Goal: Download file/media

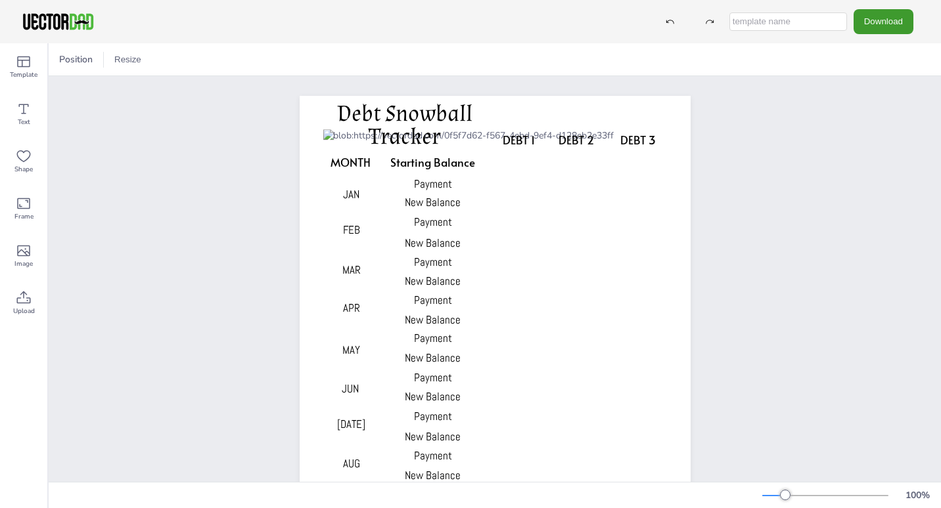
click at [791, 20] on input "text" at bounding box center [788, 21] width 118 height 18
type input "Debt Tracker"
click at [887, 17] on button "Download" at bounding box center [883, 21] width 60 height 24
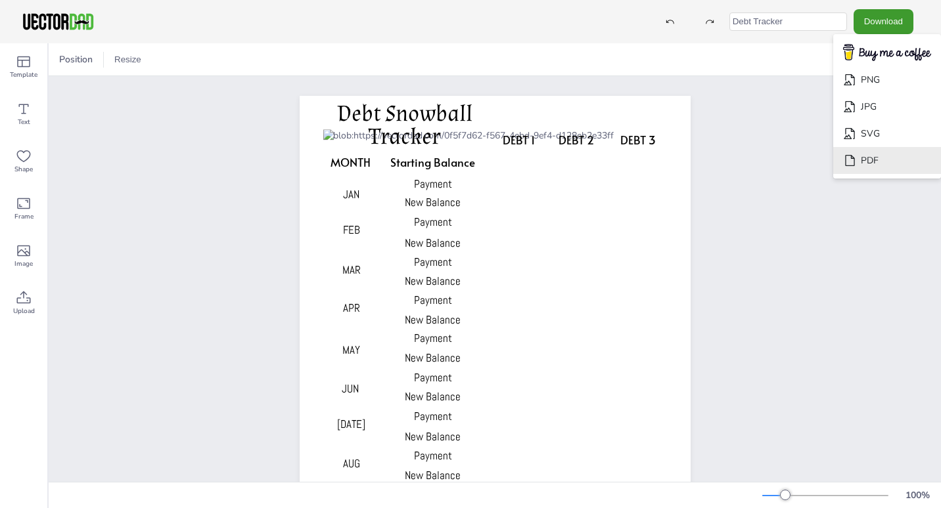
click at [881, 157] on li "PDF" at bounding box center [887, 160] width 108 height 27
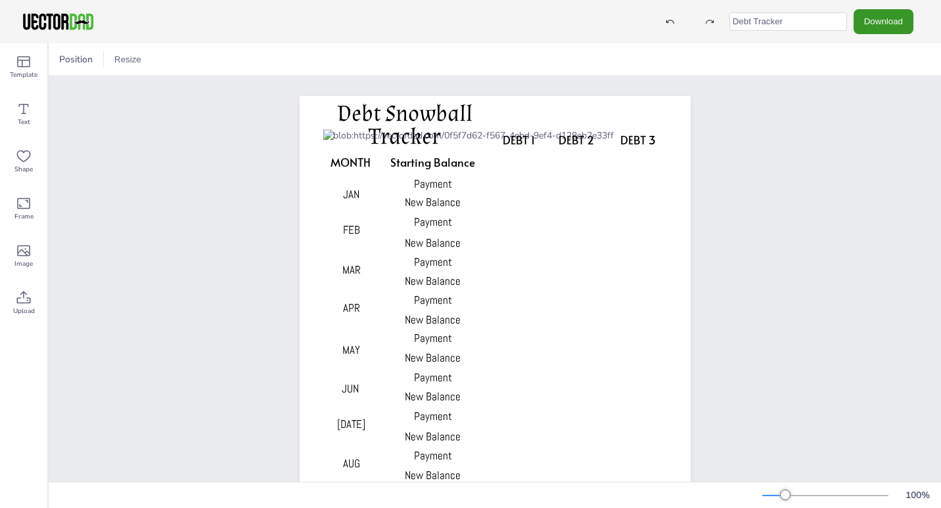
click at [868, 19] on button "Download" at bounding box center [883, 21] width 60 height 24
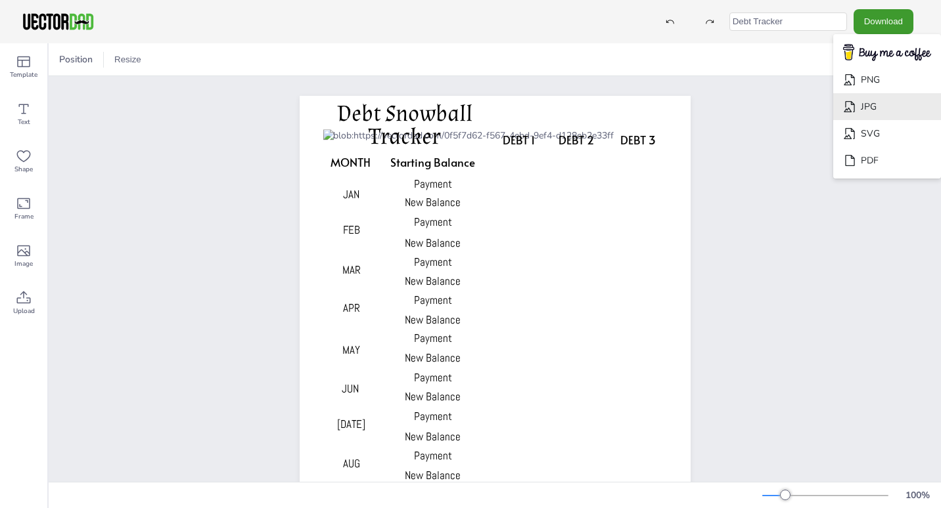
drag, startPoint x: 868, startPoint y: 109, endPoint x: 855, endPoint y: 108, distance: 13.9
click at [868, 109] on li "JPG" at bounding box center [887, 106] width 108 height 27
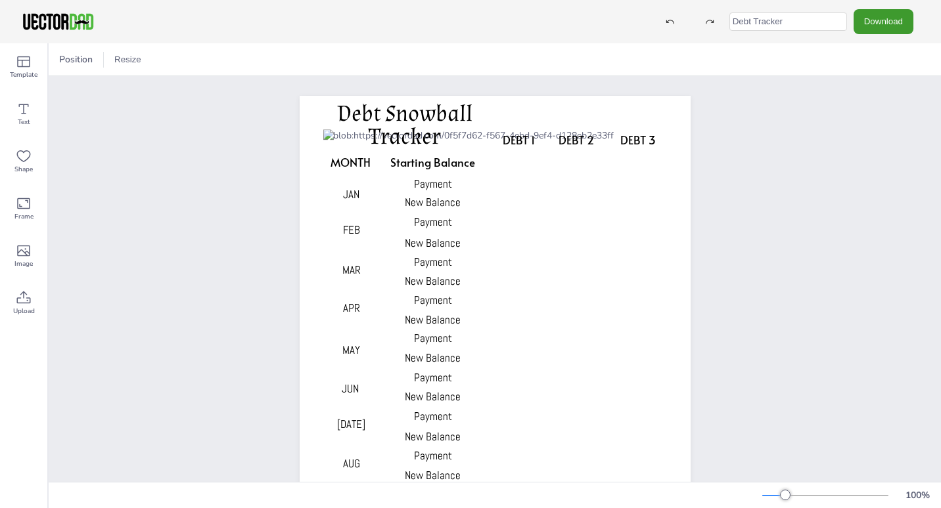
click at [372, 32] on div "Debt Tracker Download PNG JPG SVG PDF" at bounding box center [470, 21] width 941 height 43
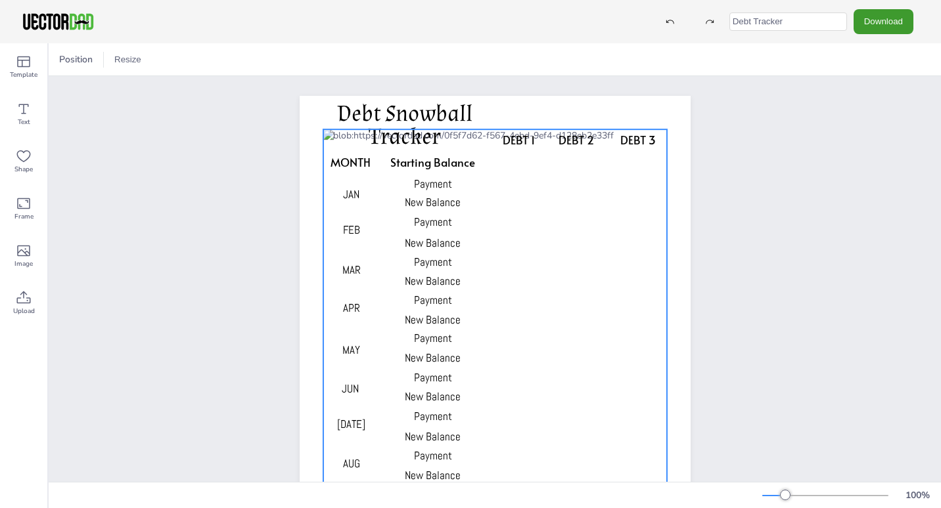
click at [354, 183] on div at bounding box center [494, 385] width 344 height 512
click at [657, 78] on div "DEBT 1 DEBT 2 DEBT 3 MONTH Starting Balance Payment New Balance Payment New Bal…" at bounding box center [495, 372] width 430 height 592
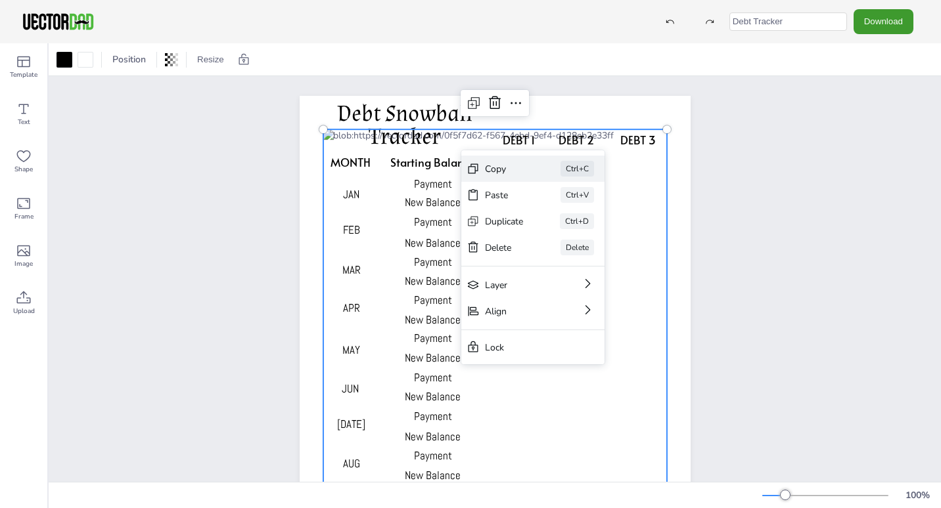
click at [485, 169] on div "Copy" at bounding box center [504, 169] width 39 height 12
